Goal: Information Seeking & Learning: Check status

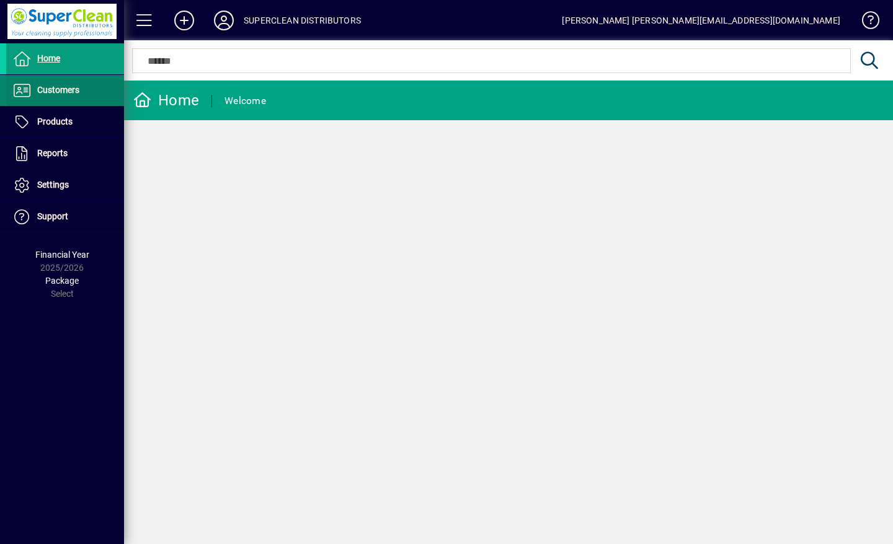
click at [47, 82] on span at bounding box center [65, 91] width 118 height 30
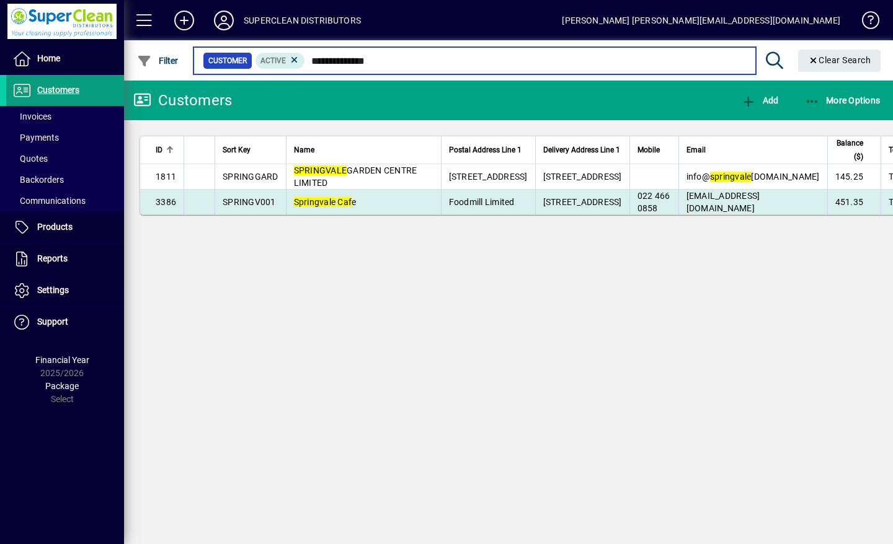
type input "**********"
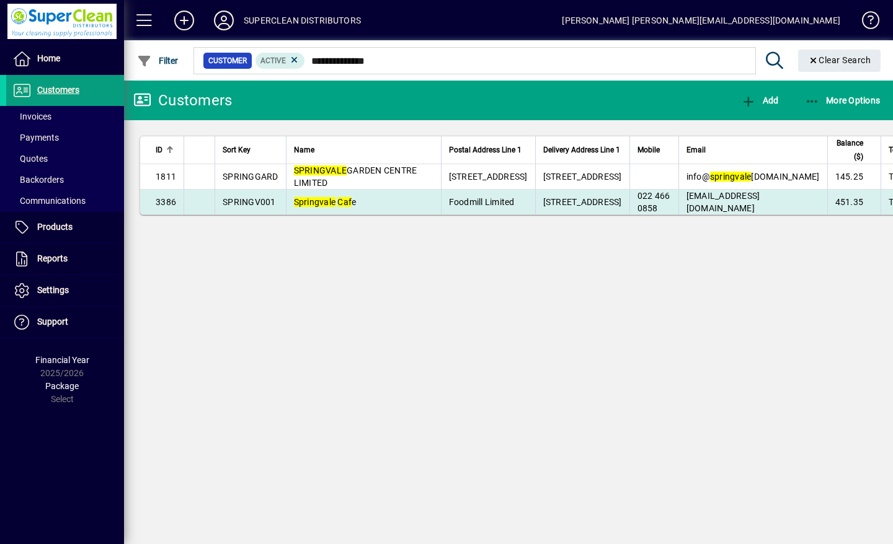
click at [343, 207] on em "Caf" at bounding box center [344, 202] width 14 height 10
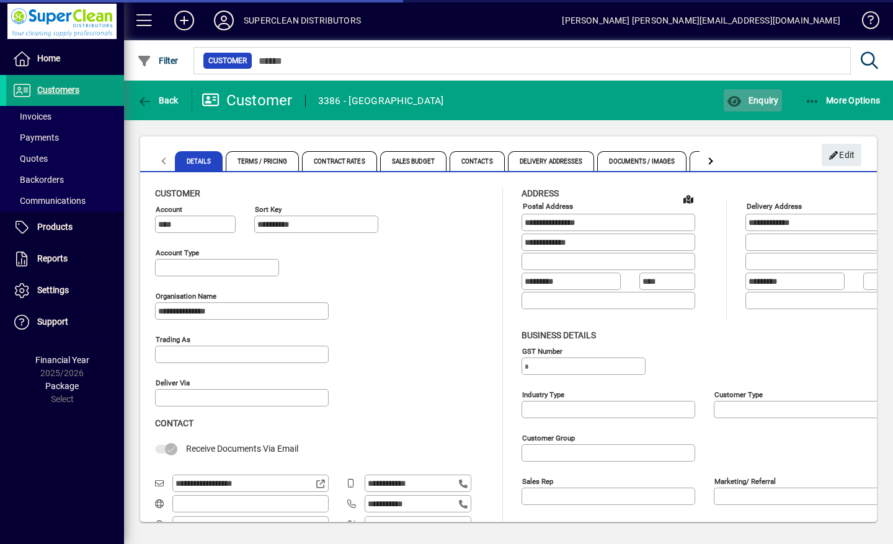
click at [769, 105] on span "button" at bounding box center [752, 101] width 58 height 30
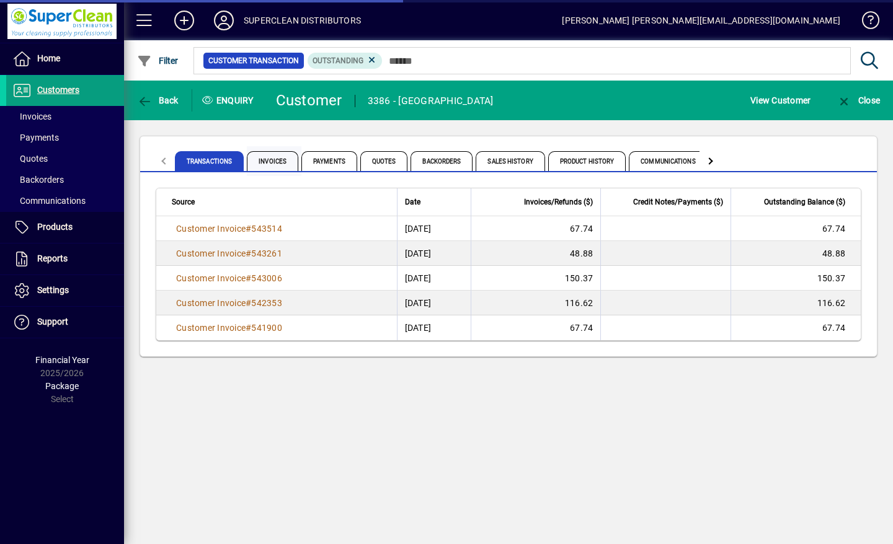
click at [273, 161] on span "Invoices" at bounding box center [272, 161] width 51 height 20
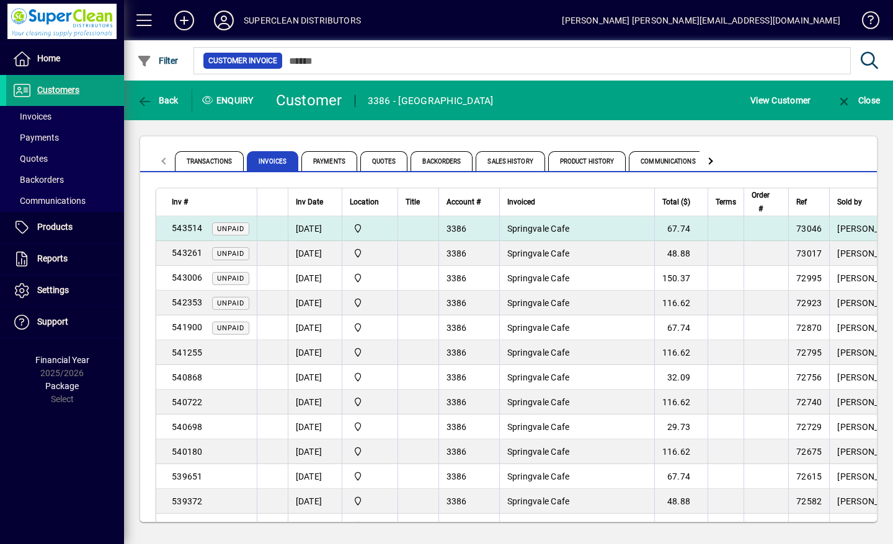
click at [313, 224] on td "[DATE]" at bounding box center [315, 228] width 54 height 25
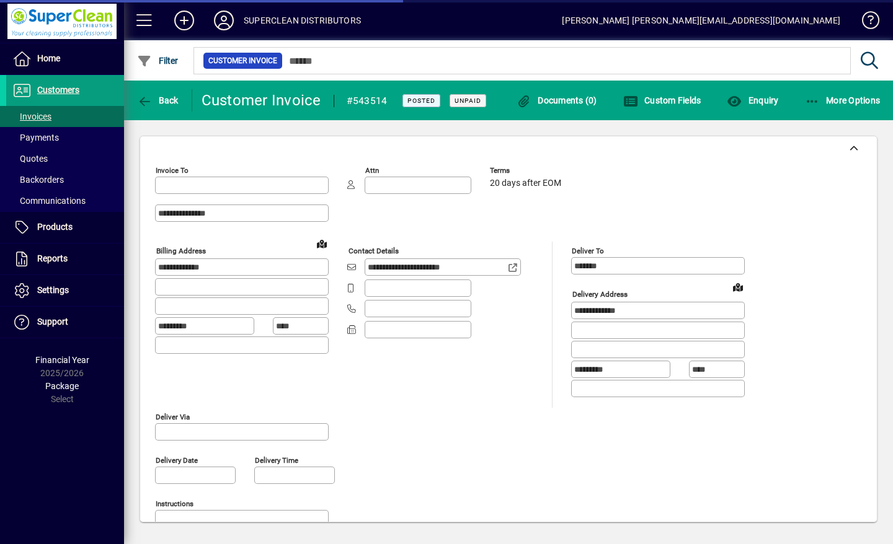
type input "**********"
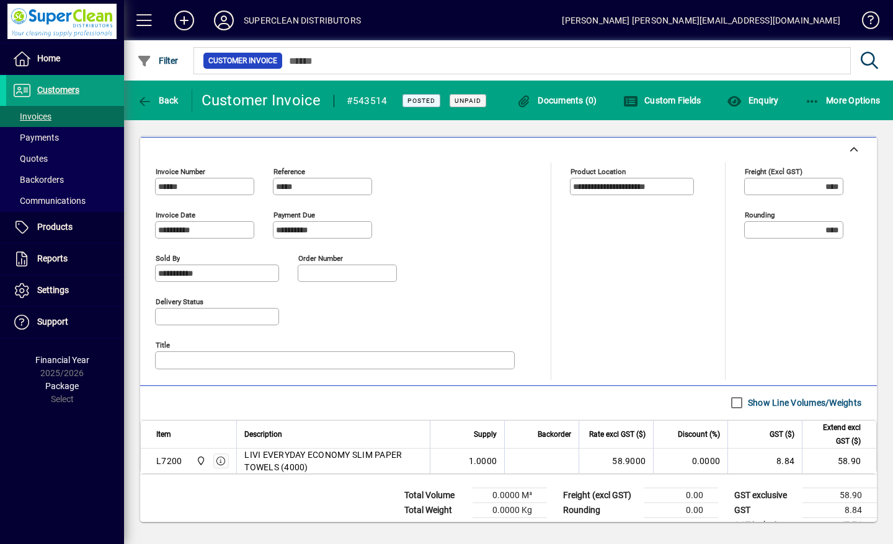
scroll to position [472, 0]
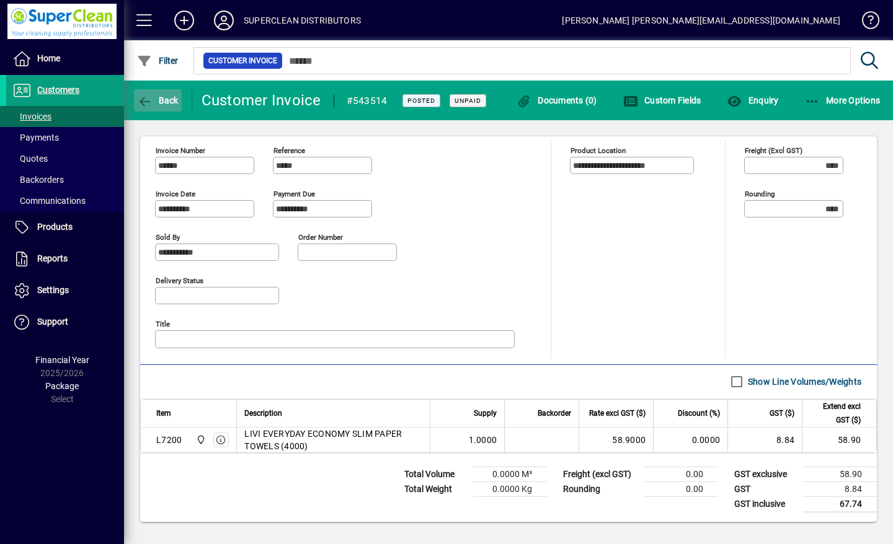
click at [149, 102] on icon "button" at bounding box center [144, 101] width 15 height 12
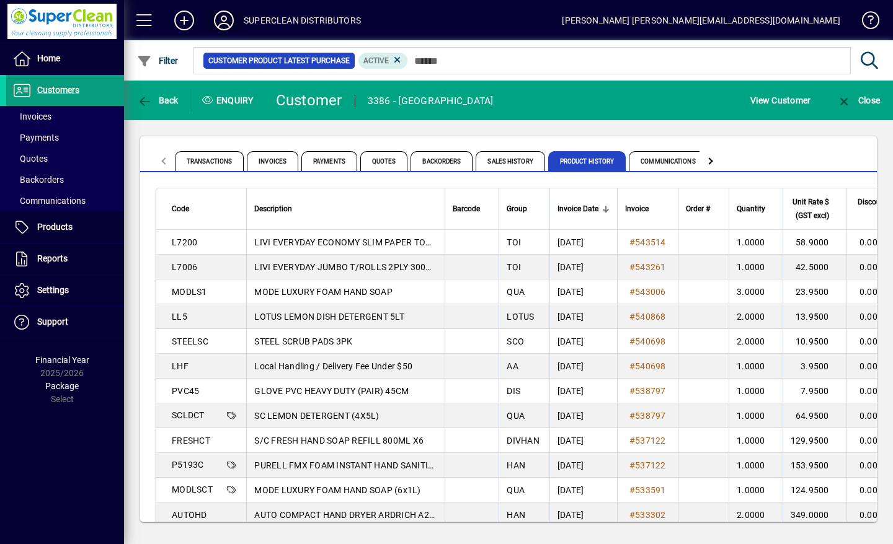
click at [228, 15] on icon at bounding box center [223, 21] width 25 height 20
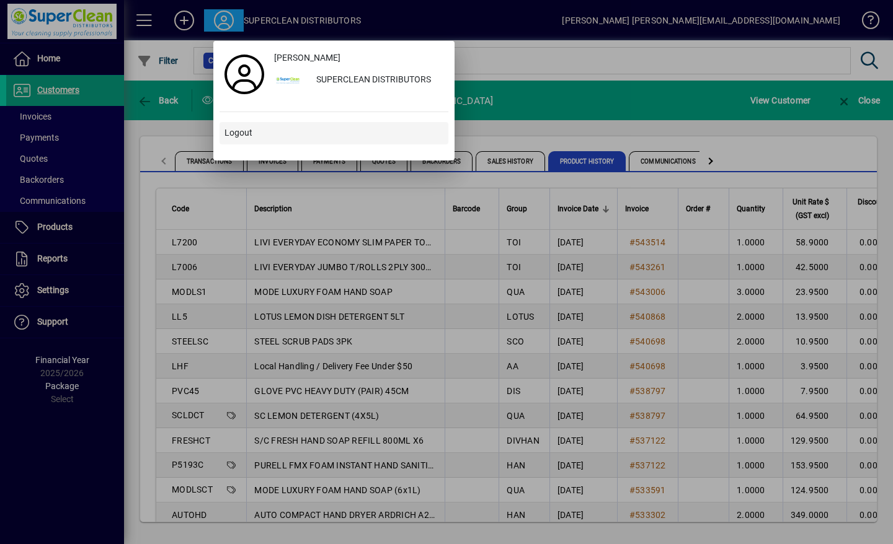
click at [248, 126] on span "Logout" at bounding box center [238, 132] width 28 height 13
